Goal: Ask a question

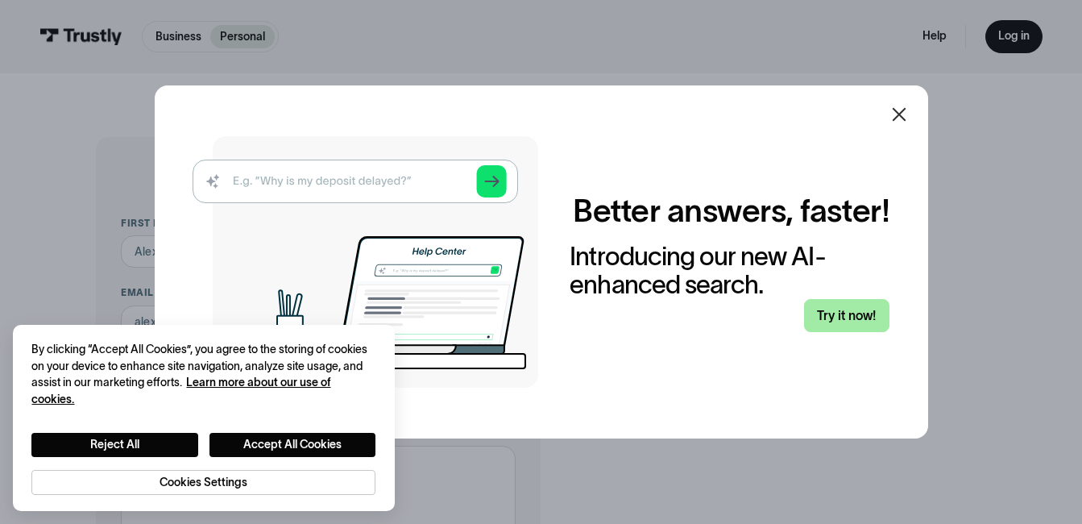
click at [868, 321] on link "Try it now!" at bounding box center [847, 315] width 86 height 33
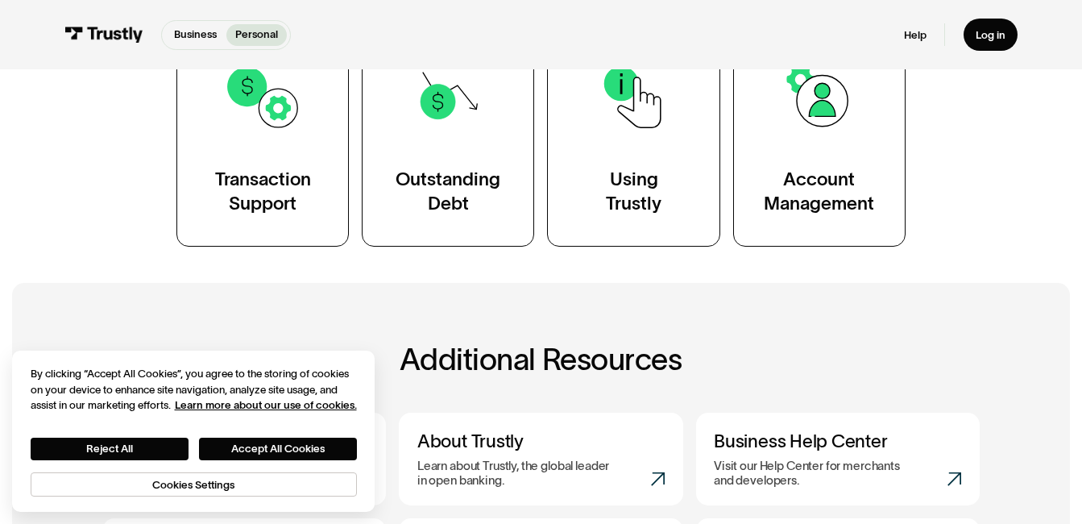
scroll to position [363, 0]
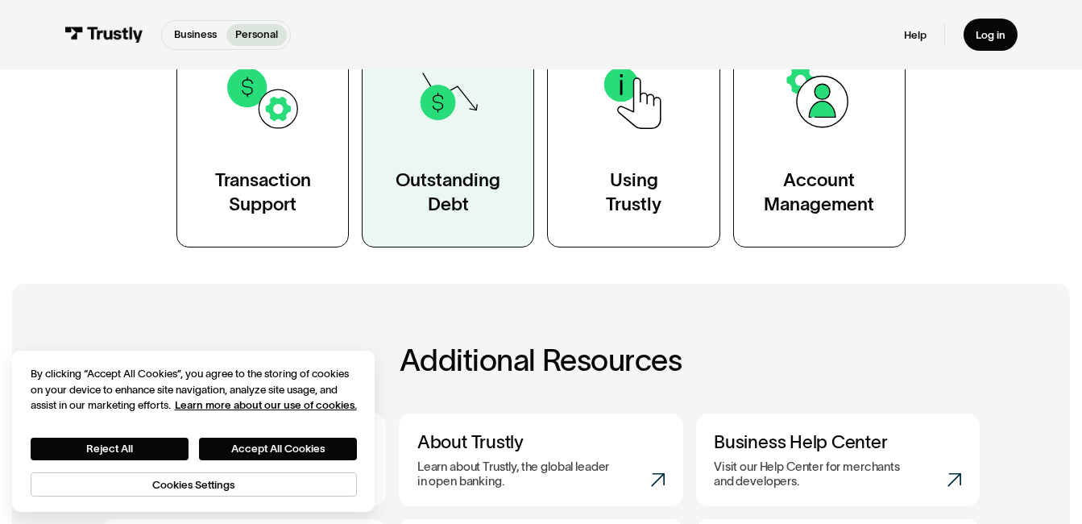
click at [458, 151] on link "Outstanding Debt" at bounding box center [448, 136] width 172 height 219
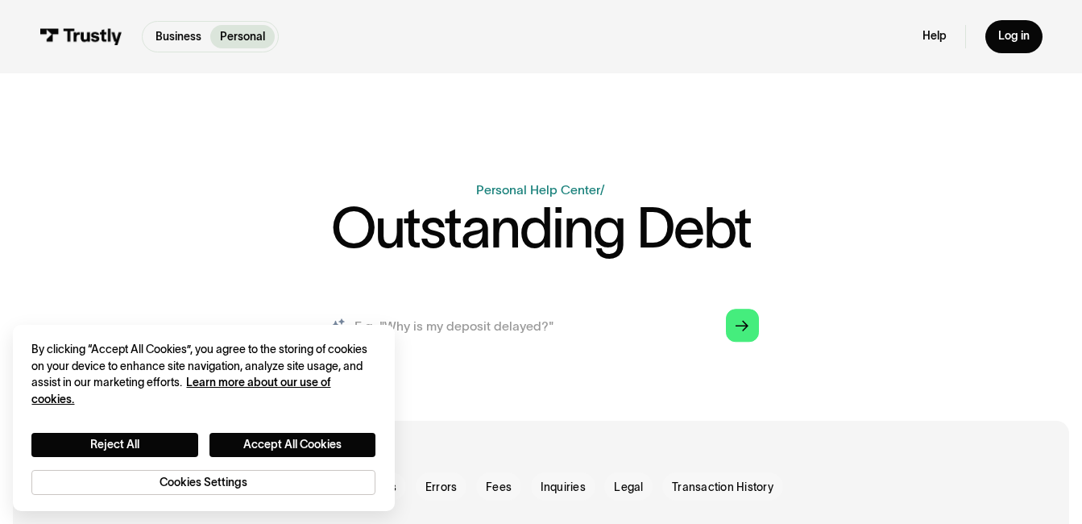
click at [543, 326] on input "search" at bounding box center [541, 325] width 462 height 51
click at [727, 331] on link "Arrow Right" at bounding box center [742, 325] width 33 height 33
click at [738, 325] on icon "Arrow Right" at bounding box center [742, 327] width 13 height 14
click at [296, 451] on button "Accept All Cookies" at bounding box center [292, 445] width 166 height 24
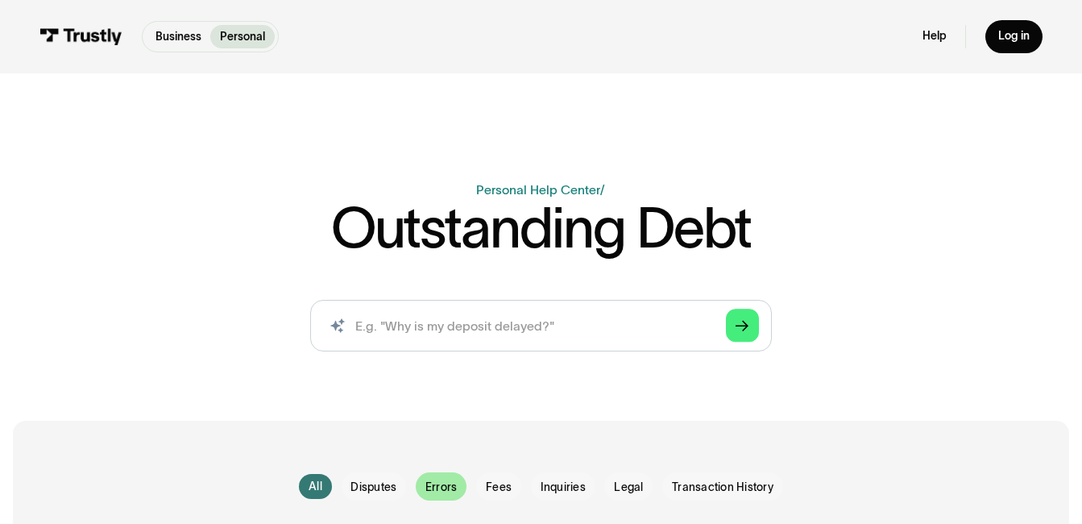
click at [429, 485] on span "Errors" at bounding box center [440, 487] width 31 height 16
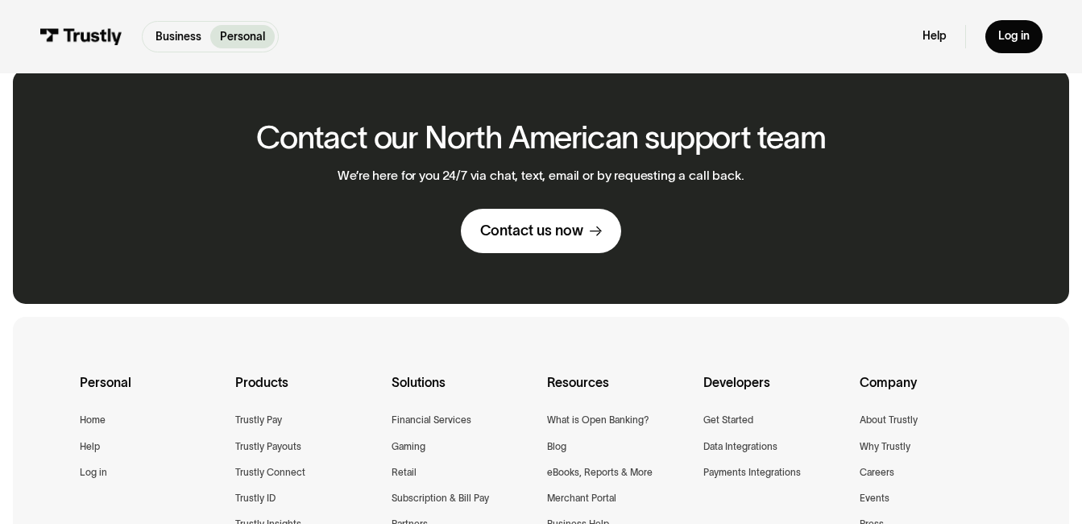
scroll to position [628, 0]
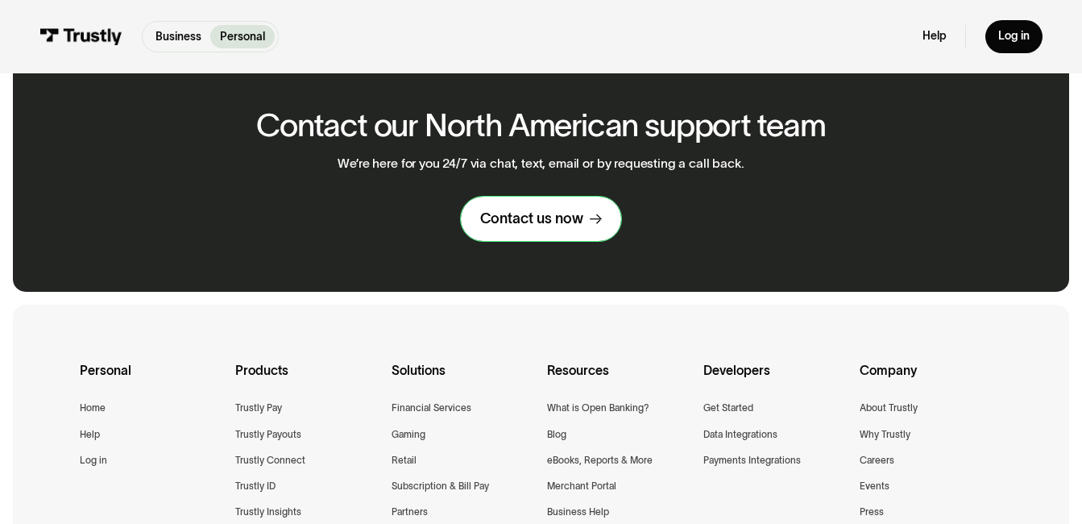
click at [574, 234] on link "Contact us now" at bounding box center [541, 219] width 160 height 44
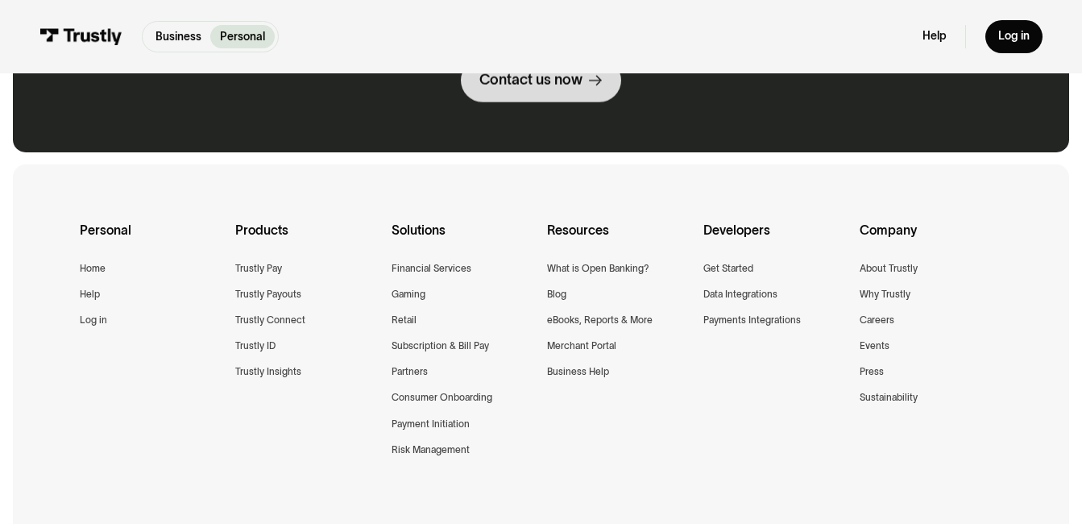
scroll to position [628, 0]
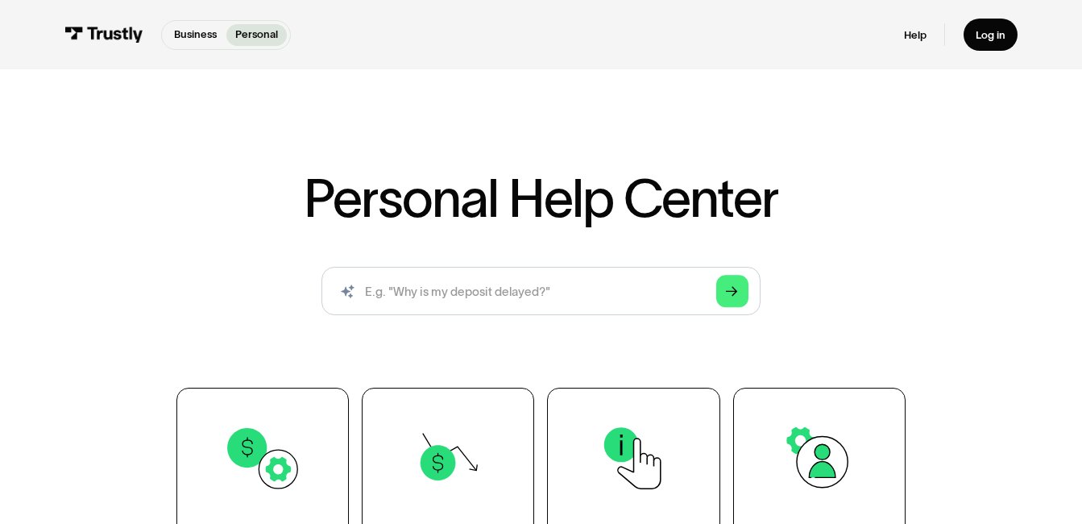
scroll to position [2, 0]
click at [459, 298] on input "search" at bounding box center [540, 291] width 438 height 48
type input "m"
click at [729, 293] on polygon "Search" at bounding box center [732, 292] width 12 height 10
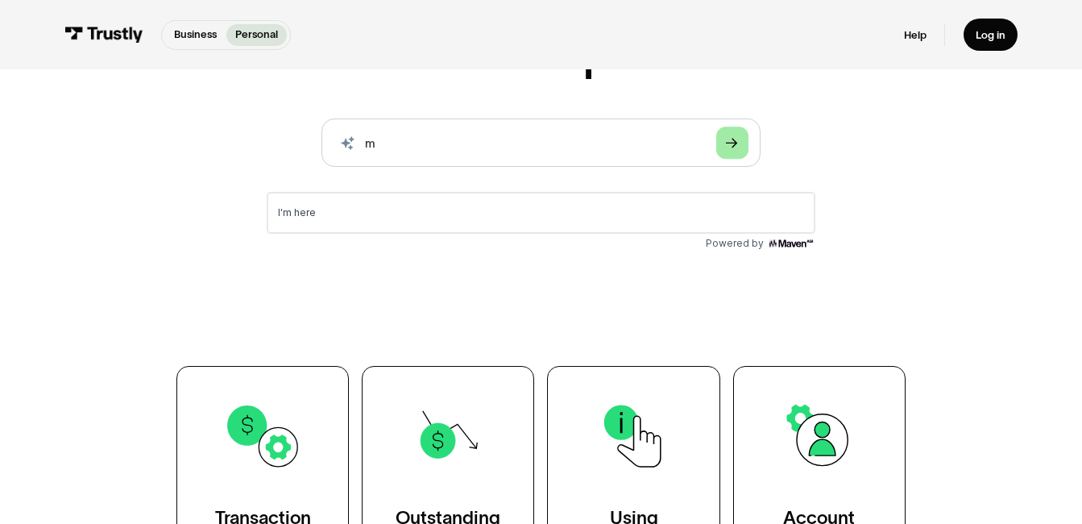
scroll to position [152, 0]
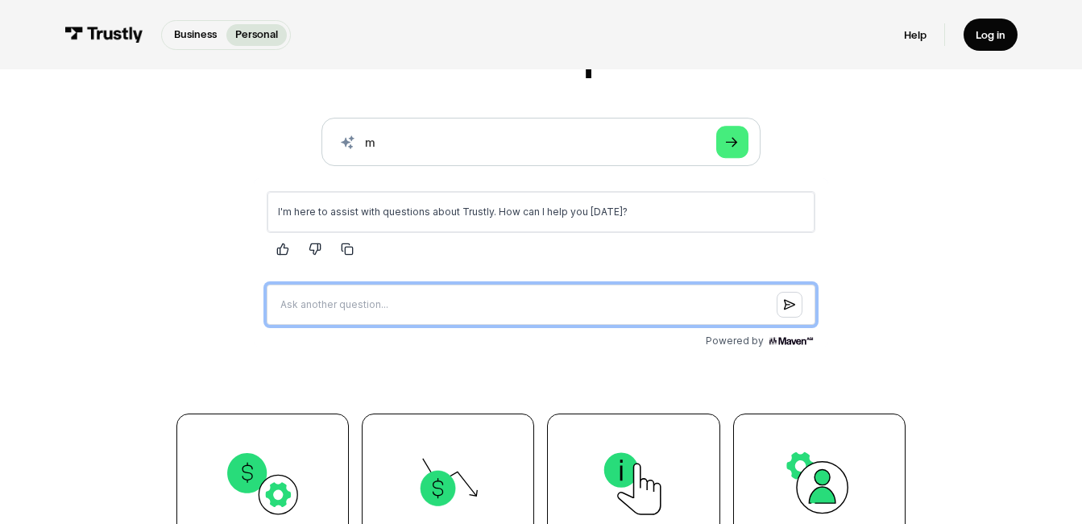
click at [494, 307] on input "Question box" at bounding box center [540, 304] width 549 height 40
type input "can i use my girl account to make deposit"
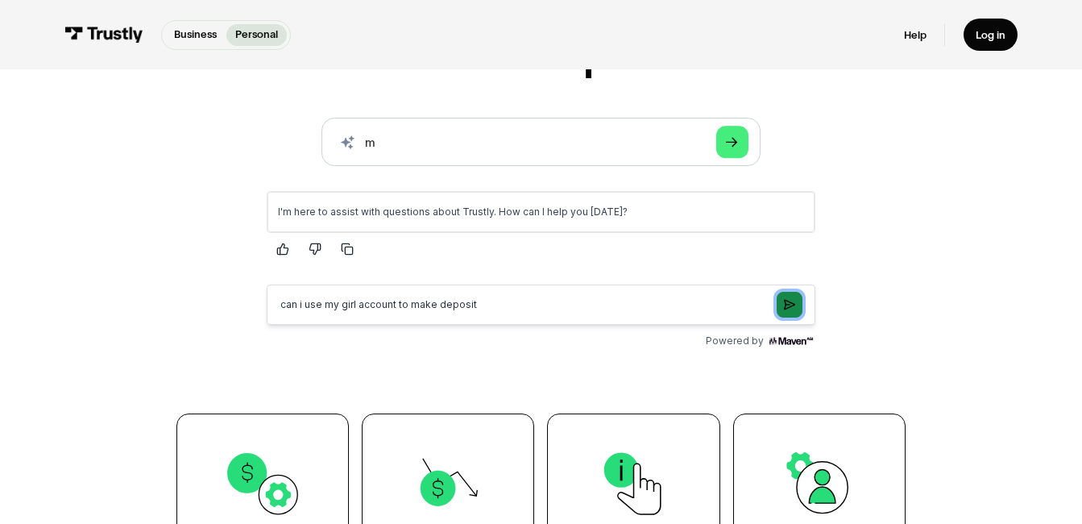
click at [787, 317] on button "Submit question" at bounding box center [789, 305] width 26 height 26
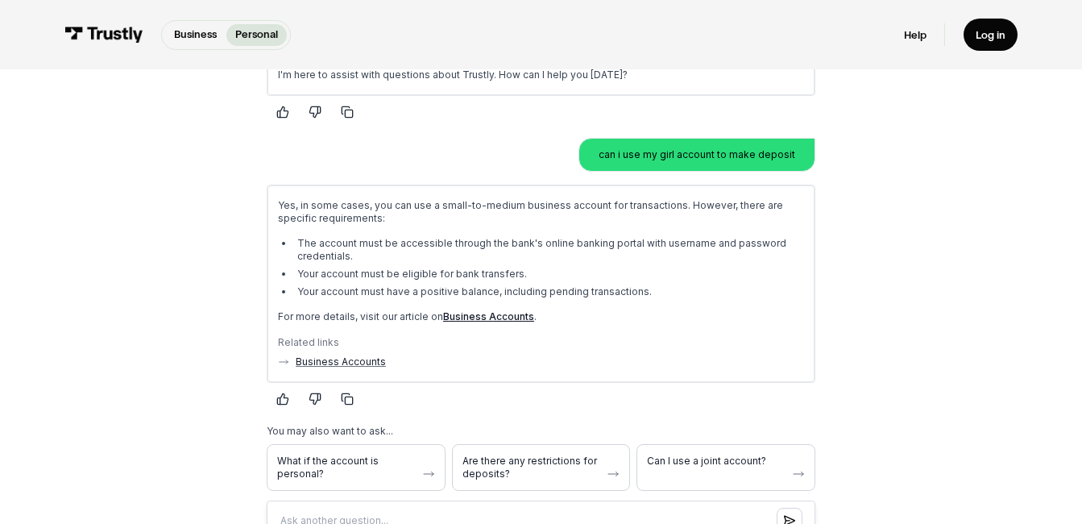
scroll to position [290, 0]
click at [492, 315] on link "Business Accounts" at bounding box center [487, 315] width 91 height 12
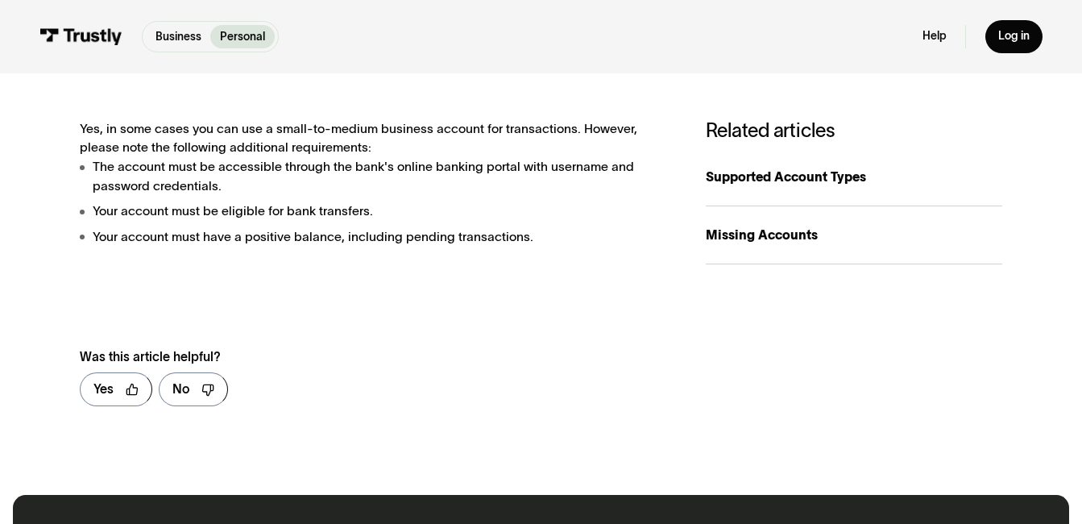
scroll to position [280, 0]
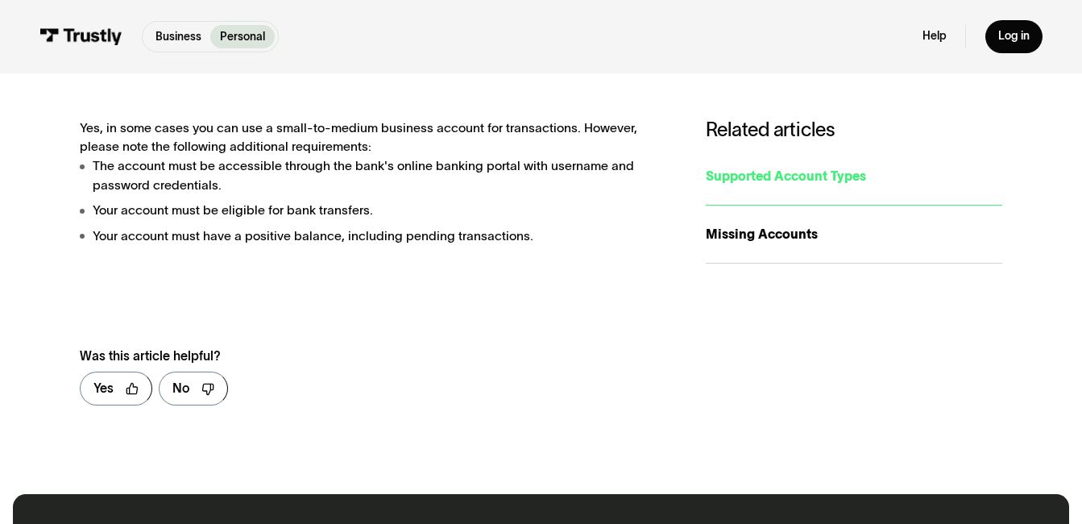
click at [733, 163] on link "Supported Account Types" at bounding box center [854, 176] width 297 height 58
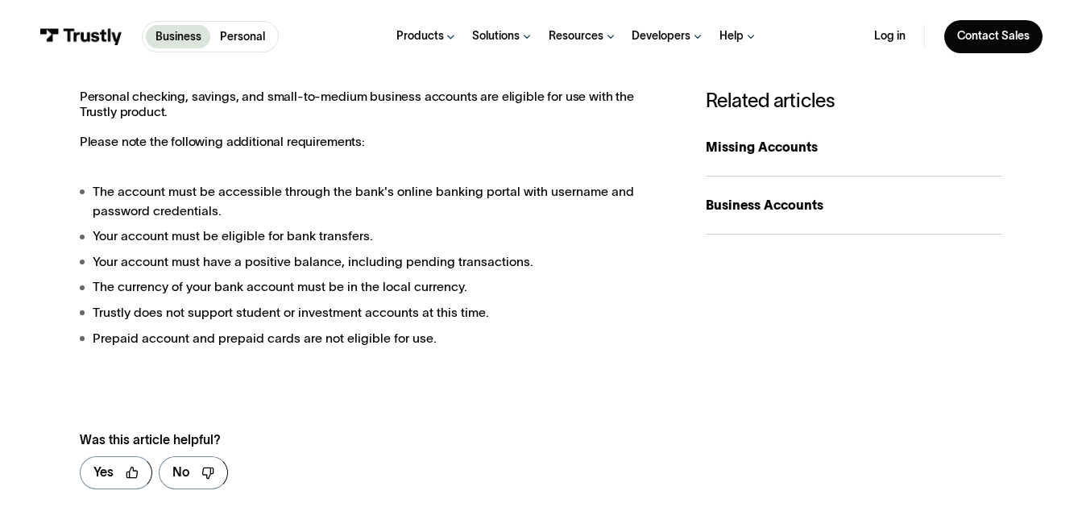
scroll to position [313, 0]
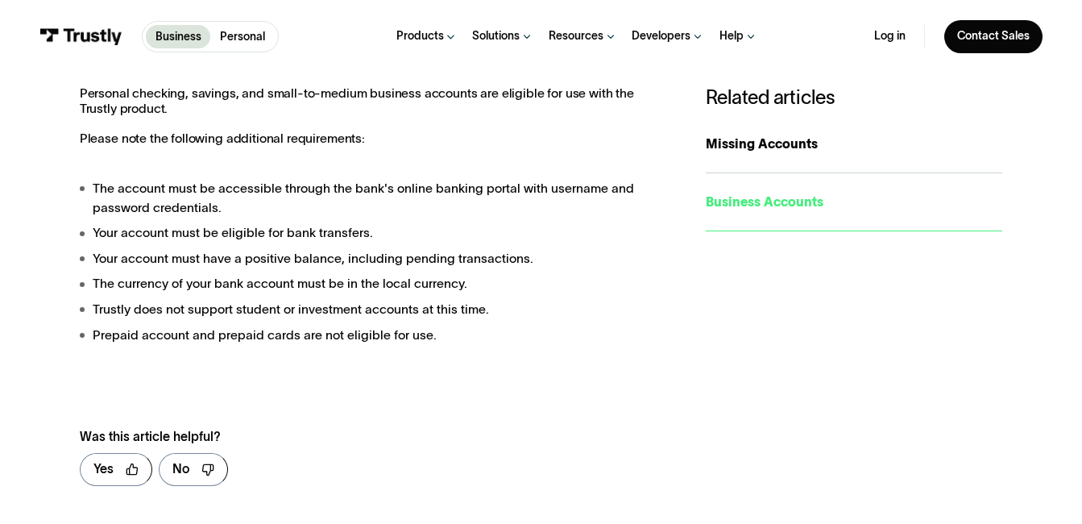
click at [759, 188] on link "Business Accounts" at bounding box center [854, 202] width 297 height 58
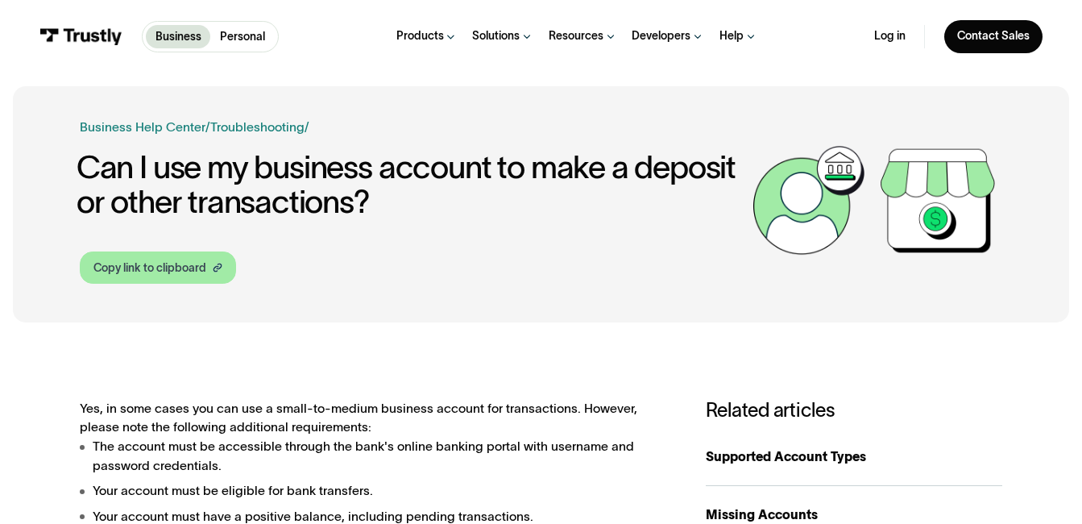
click at [207, 271] on link "Copy link to clipboard" at bounding box center [158, 267] width 156 height 32
